Goal: Task Accomplishment & Management: Complete application form

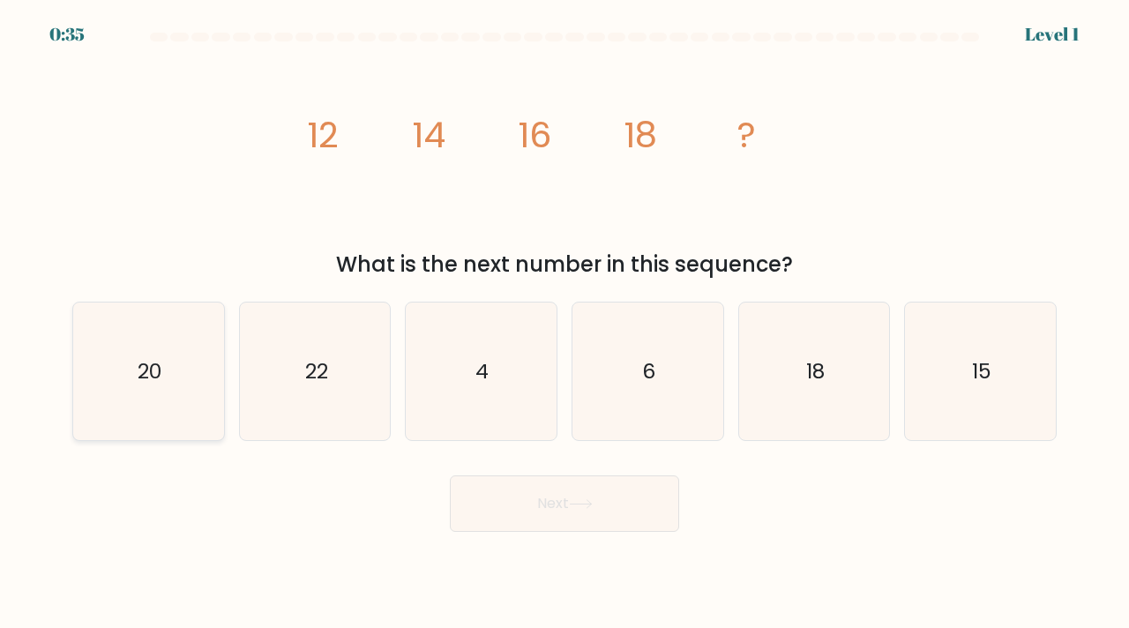
click at [192, 381] on icon "20" at bounding box center [148, 371] width 138 height 138
click at [564, 323] on input "a. 20" at bounding box center [564, 318] width 1 height 9
radio input "true"
click at [500, 492] on button "Next" at bounding box center [564, 503] width 229 height 56
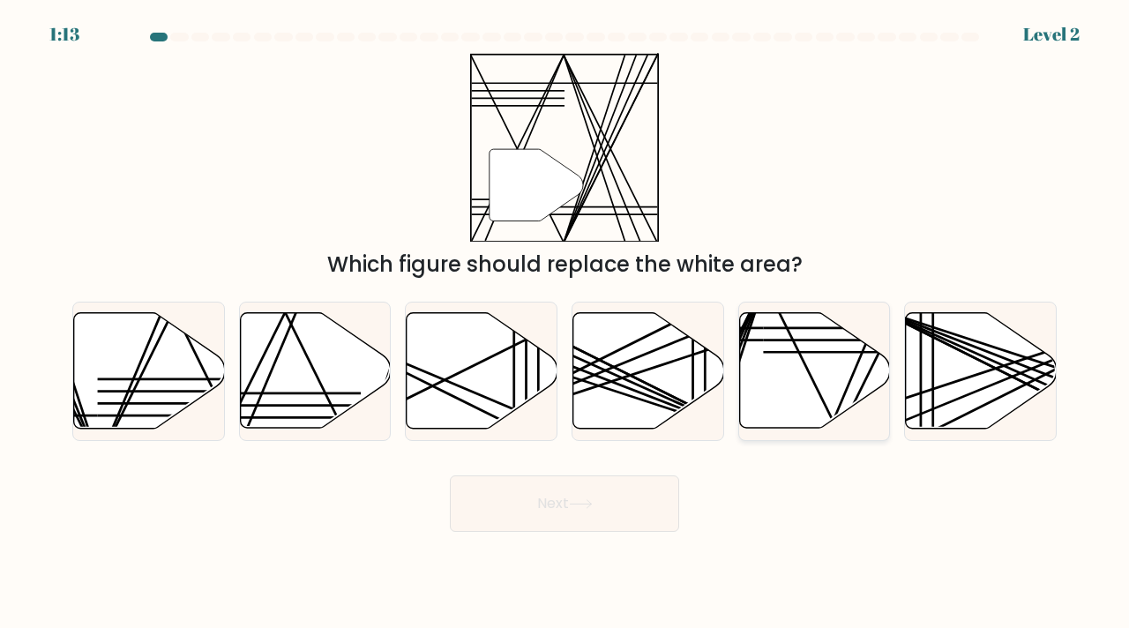
click at [801, 390] on icon at bounding box center [814, 371] width 151 height 116
click at [565, 323] on input "e." at bounding box center [564, 318] width 1 height 9
radio input "true"
click at [326, 398] on line at bounding box center [285, 312] width 149 height 301
click at [564, 323] on input "b." at bounding box center [564, 318] width 1 height 9
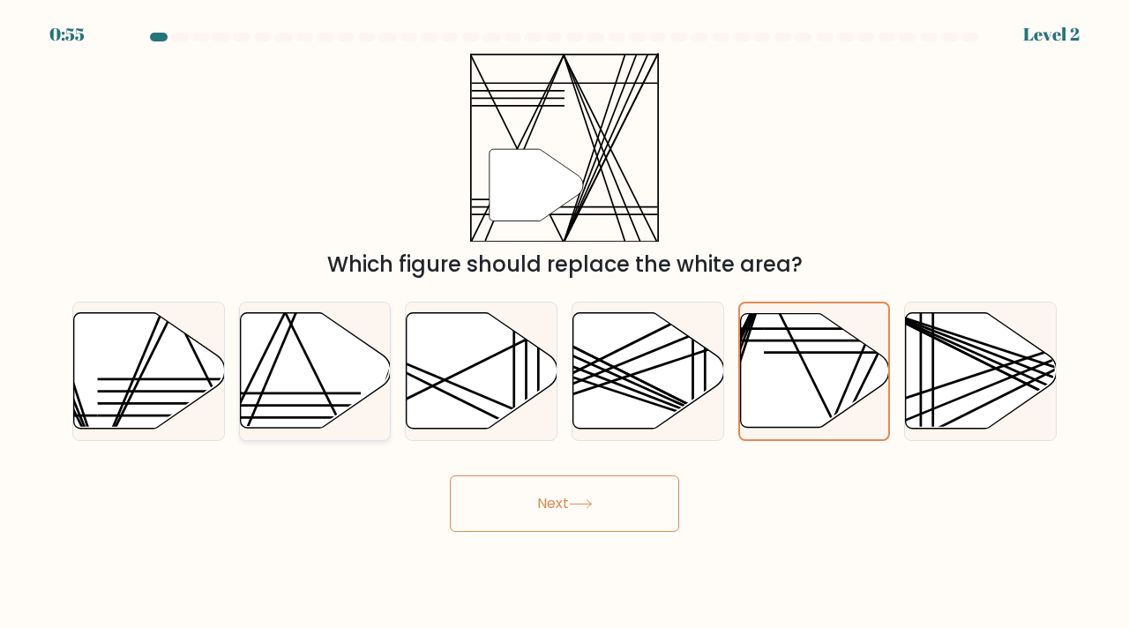
radio input "true"
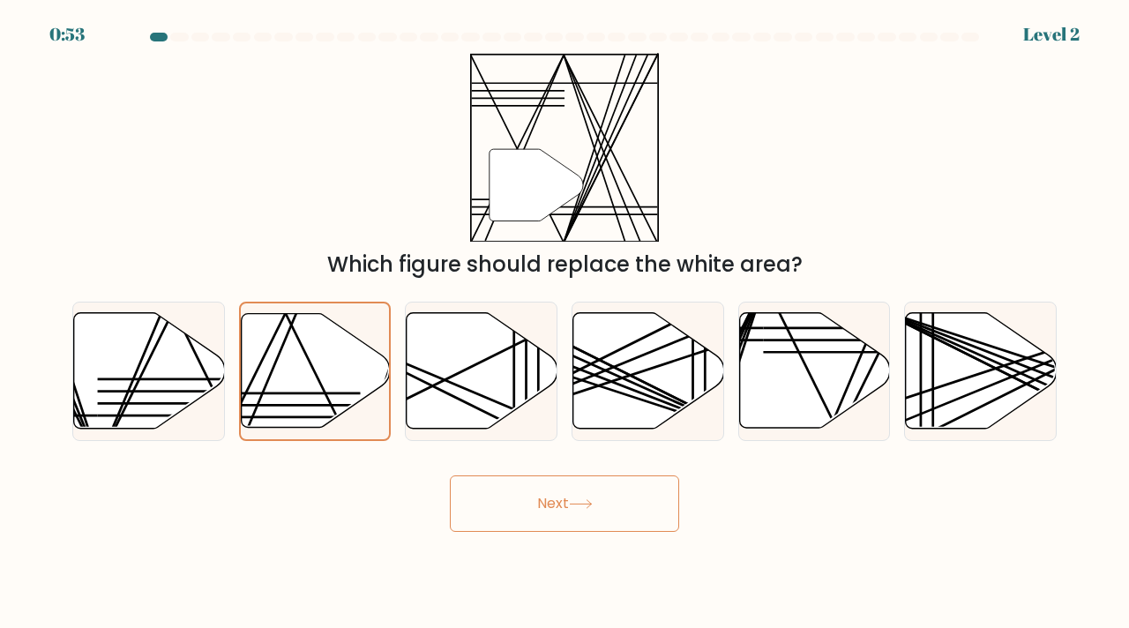
click at [517, 517] on button "Next" at bounding box center [564, 503] width 229 height 56
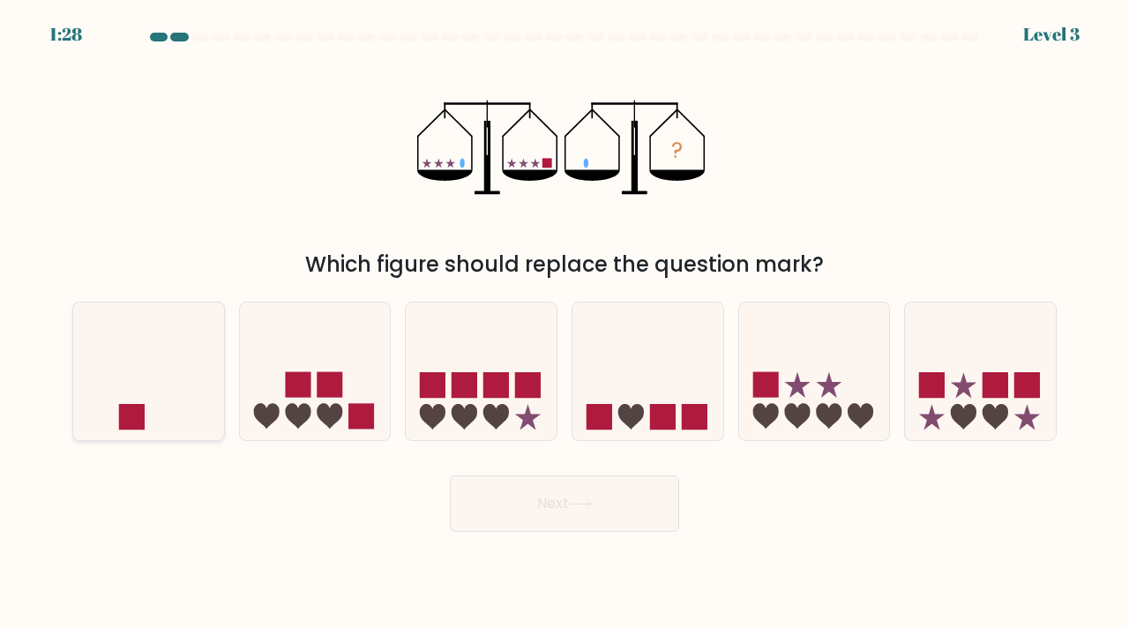
click at [143, 367] on icon at bounding box center [148, 371] width 151 height 124
click at [564, 323] on input "a." at bounding box center [564, 318] width 1 height 9
radio input "true"
click at [580, 503] on icon at bounding box center [581, 504] width 24 height 10
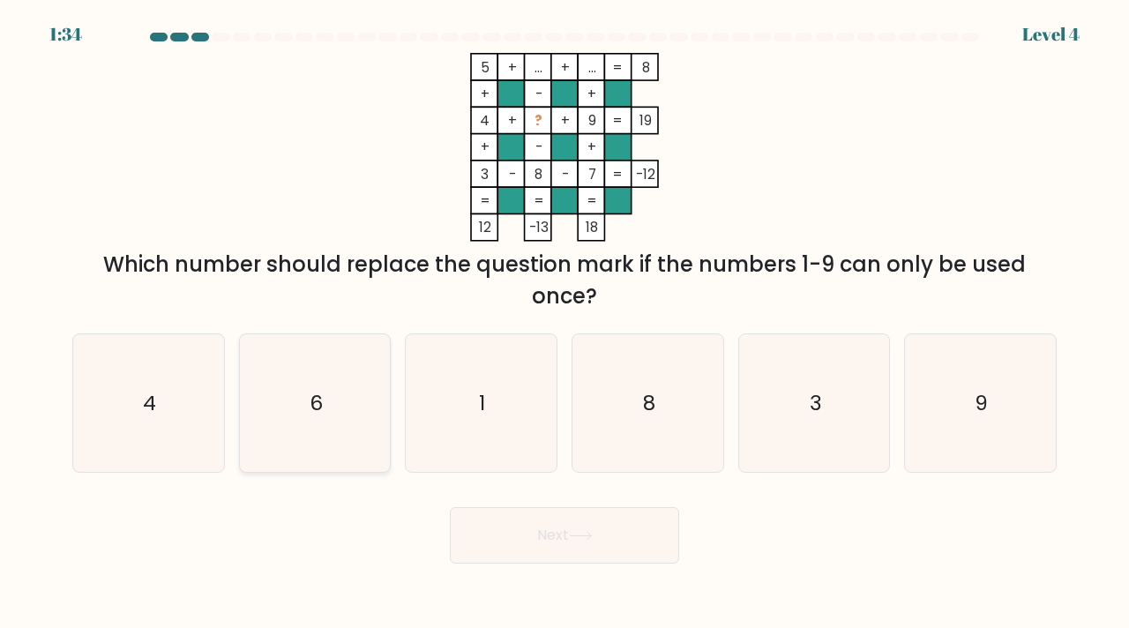
click at [327, 391] on icon "6" at bounding box center [315, 403] width 138 height 138
click at [564, 323] on input "b. 6" at bounding box center [564, 318] width 1 height 9
radio input "true"
click at [526, 527] on button "Next" at bounding box center [564, 535] width 229 height 56
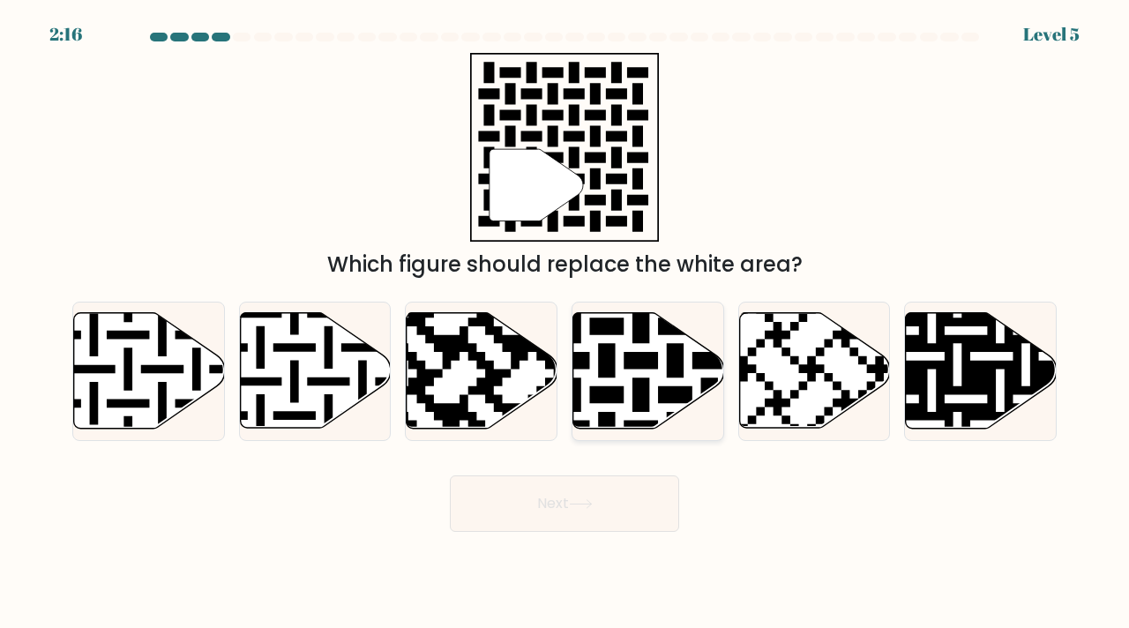
click at [602, 362] on icon at bounding box center [691, 309] width 273 height 273
click at [565, 323] on input "d." at bounding box center [564, 318] width 1 height 9
radio input "true"
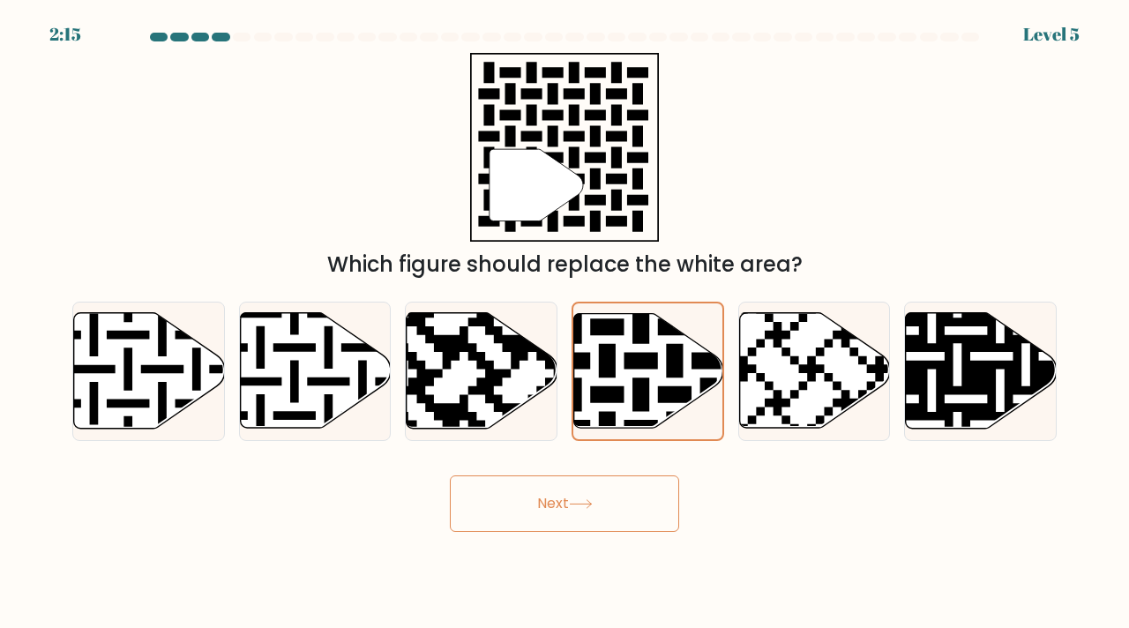
click at [620, 506] on button "Next" at bounding box center [564, 503] width 229 height 56
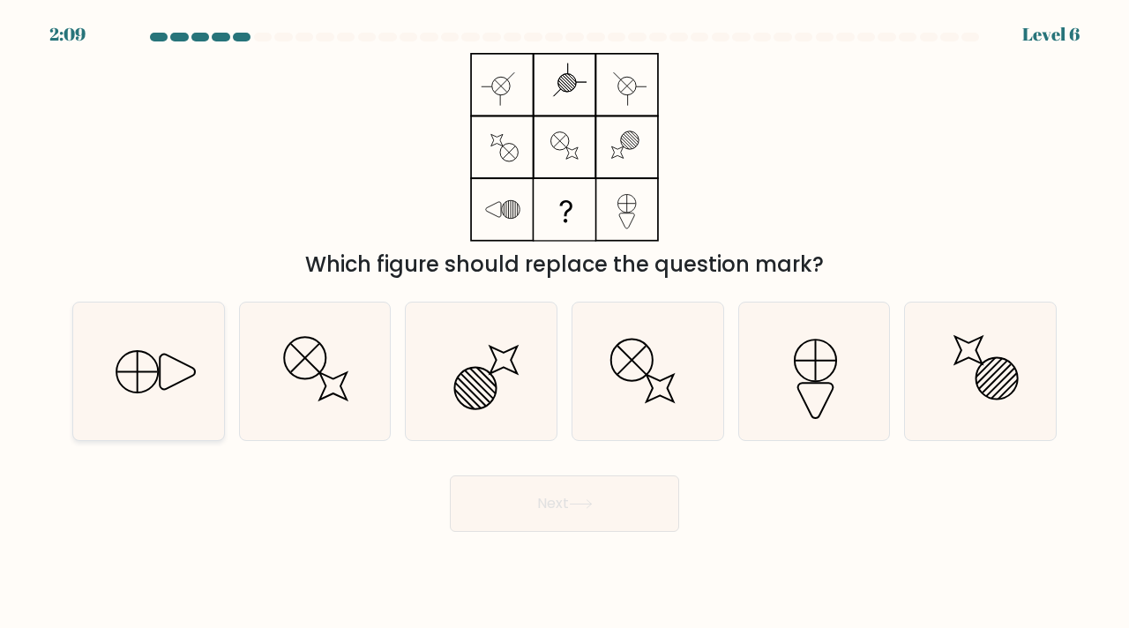
click at [115, 399] on icon at bounding box center [148, 371] width 138 height 138
click at [564, 323] on input "a." at bounding box center [564, 318] width 1 height 9
radio input "true"
click at [541, 528] on button "Next" at bounding box center [564, 503] width 229 height 56
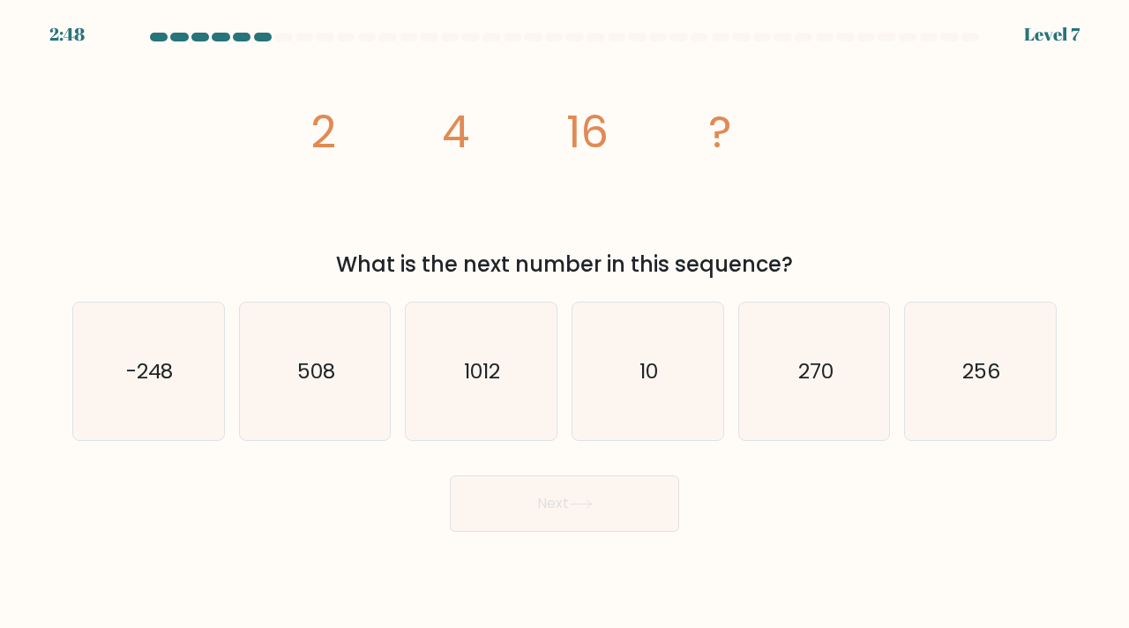
click at [378, 485] on div "Next" at bounding box center [564, 497] width 1005 height 70
click at [527, 412] on icon "1012" at bounding box center [481, 371] width 138 height 138
click at [564, 323] on input "c. 1012" at bounding box center [564, 318] width 1 height 9
radio input "true"
click at [1013, 370] on icon "256" at bounding box center [980, 371] width 138 height 138
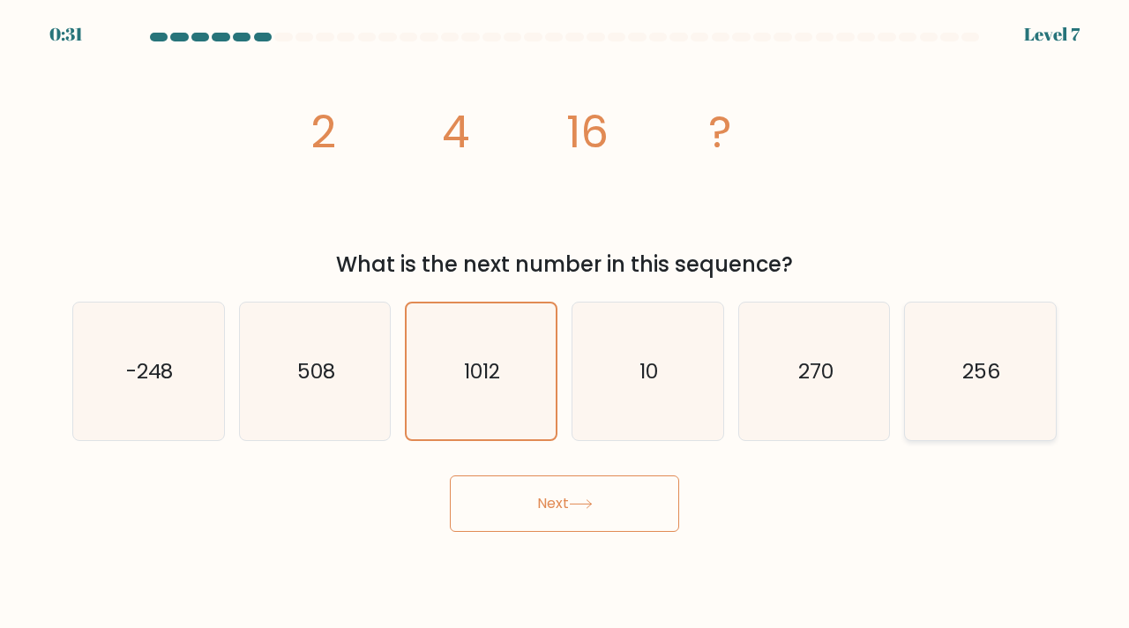
click at [565, 323] on input "f. 256" at bounding box center [564, 318] width 1 height 9
radio input "true"
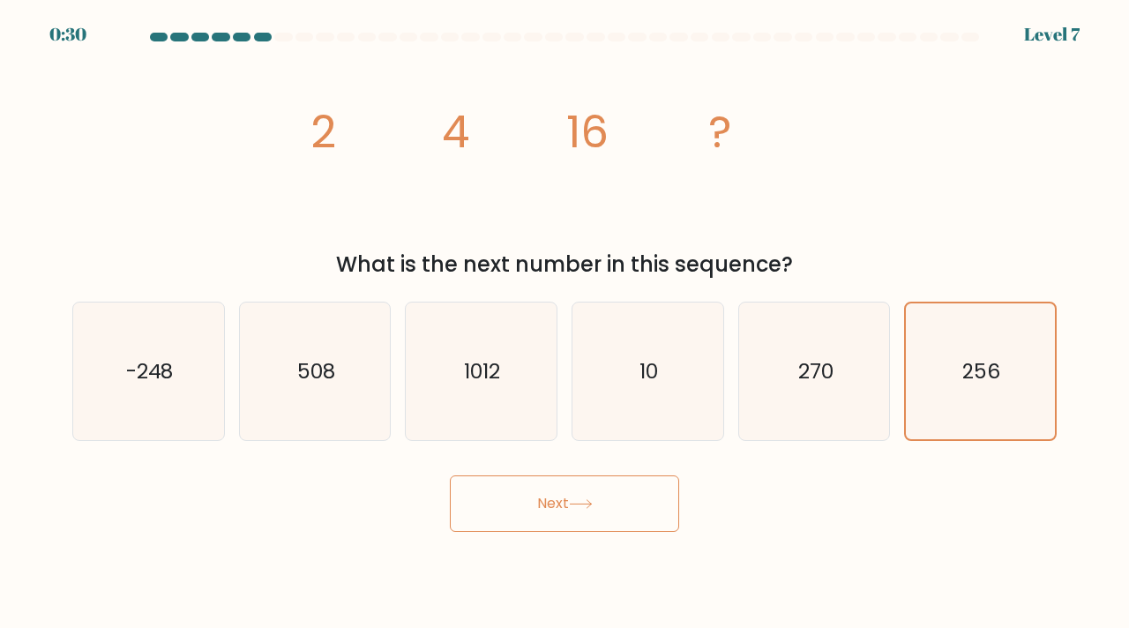
click at [563, 514] on button "Next" at bounding box center [564, 503] width 229 height 56
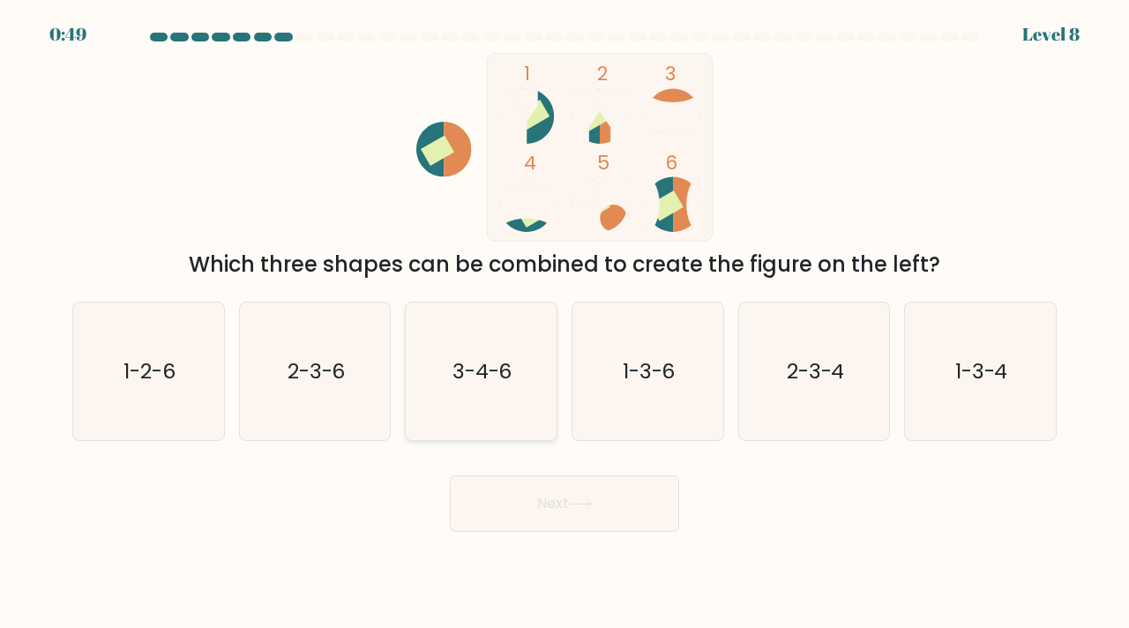
click at [505, 405] on icon "3-4-6" at bounding box center [481, 371] width 138 height 138
click at [564, 323] on input "c. 3-4-6" at bounding box center [564, 318] width 1 height 9
radio input "true"
click at [536, 499] on button "Next" at bounding box center [564, 503] width 229 height 56
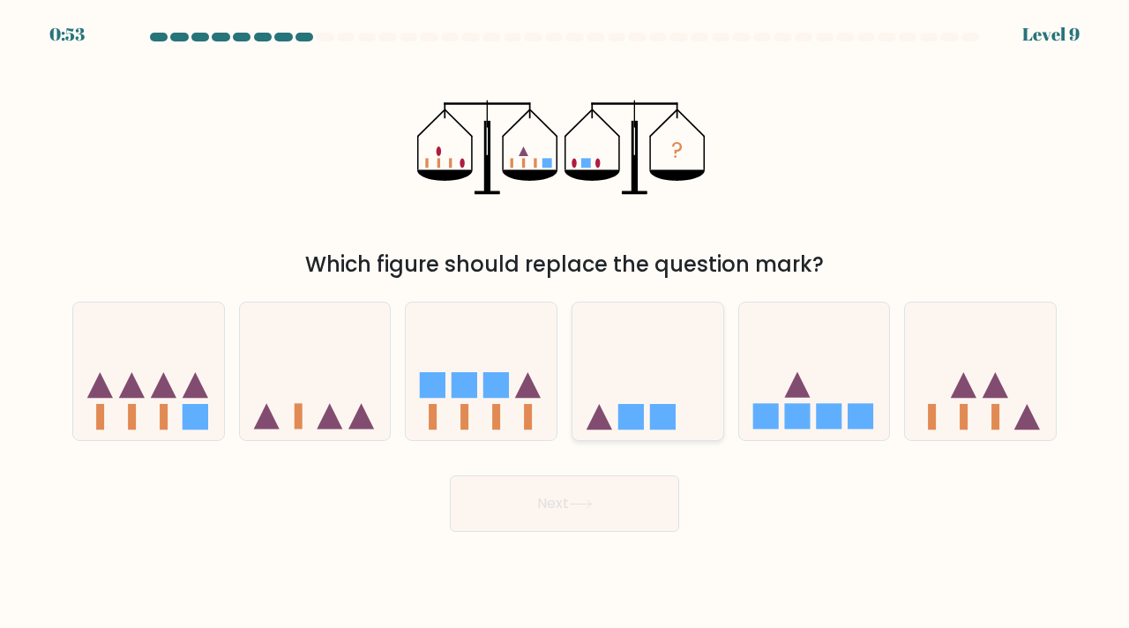
click at [632, 371] on icon at bounding box center [647, 371] width 151 height 124
click at [565, 323] on input "d." at bounding box center [564, 318] width 1 height 9
radio input "true"
click at [646, 499] on button "Next" at bounding box center [564, 503] width 229 height 56
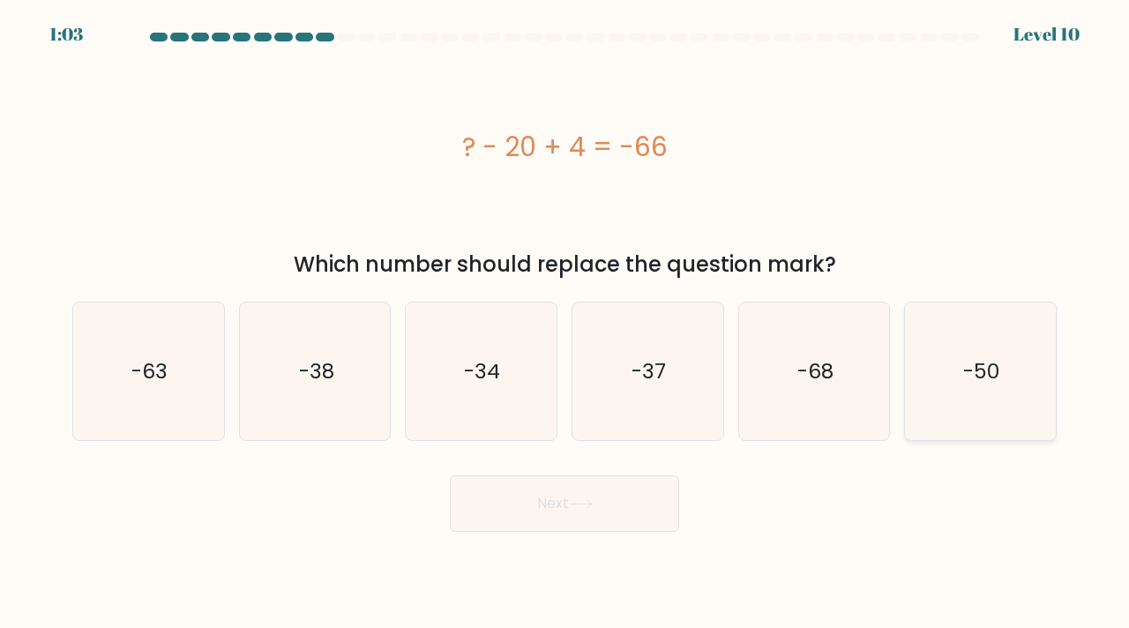
click at [969, 418] on icon "-50" at bounding box center [980, 371] width 138 height 138
click at [565, 323] on input "f. -50" at bounding box center [564, 318] width 1 height 9
radio input "true"
click at [640, 507] on button "Next" at bounding box center [564, 503] width 229 height 56
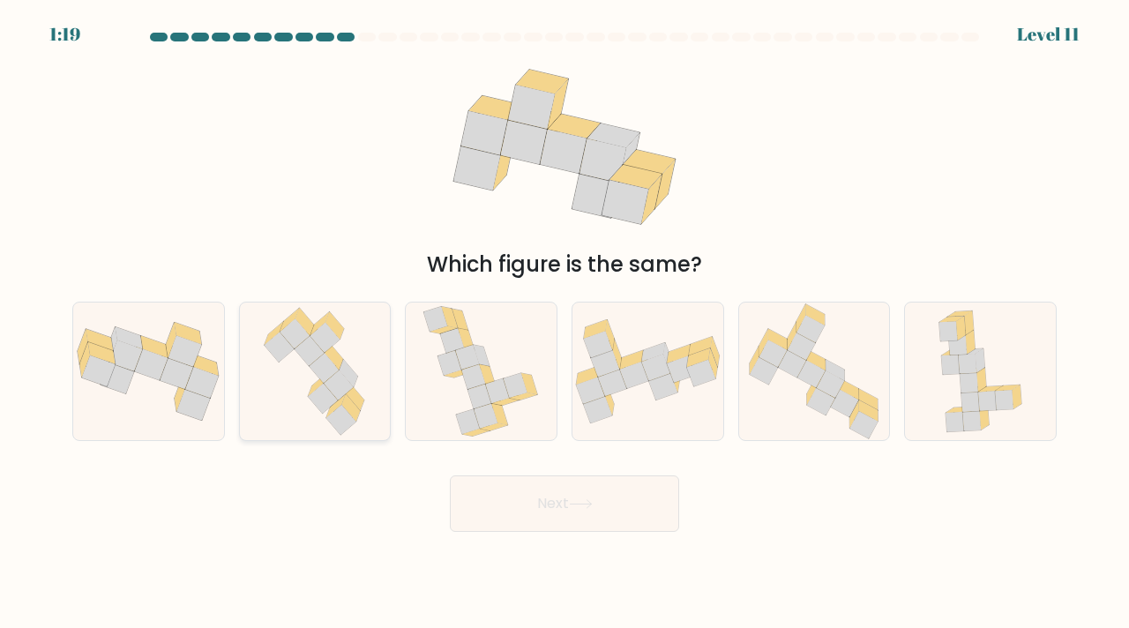
click at [364, 389] on icon at bounding box center [314, 371] width 117 height 138
click at [564, 323] on input "b." at bounding box center [564, 318] width 1 height 9
radio input "true"
click at [561, 514] on button "Next" at bounding box center [564, 503] width 229 height 56
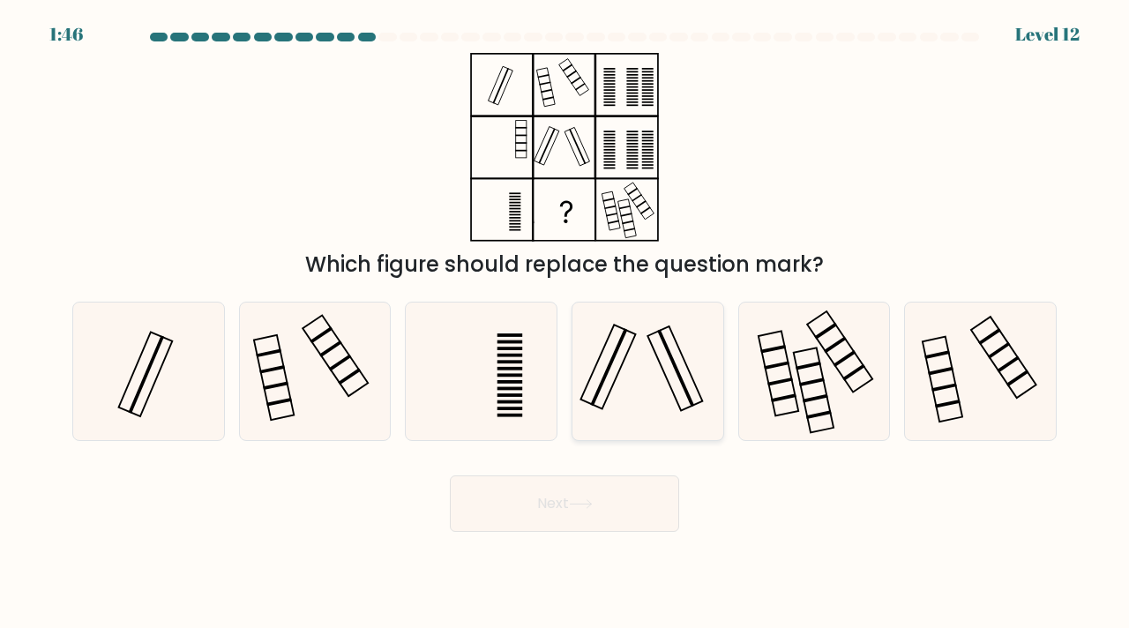
click at [701, 381] on icon at bounding box center [647, 371] width 138 height 138
click at [565, 323] on input "d." at bounding box center [564, 318] width 1 height 9
radio input "true"
click at [630, 503] on button "Next" at bounding box center [564, 503] width 229 height 56
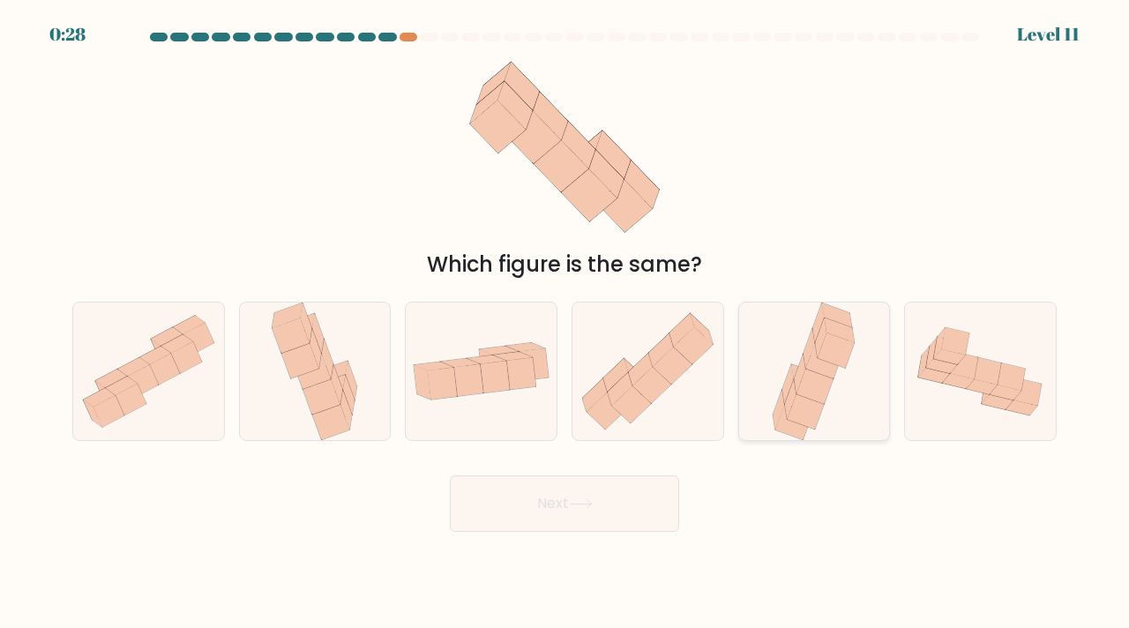
click at [838, 369] on icon at bounding box center [813, 371] width 91 height 138
click at [565, 323] on input "e." at bounding box center [564, 318] width 1 height 9
radio input "true"
click at [649, 503] on button "Next" at bounding box center [564, 503] width 229 height 56
